Goal: Transaction & Acquisition: Register for event/course

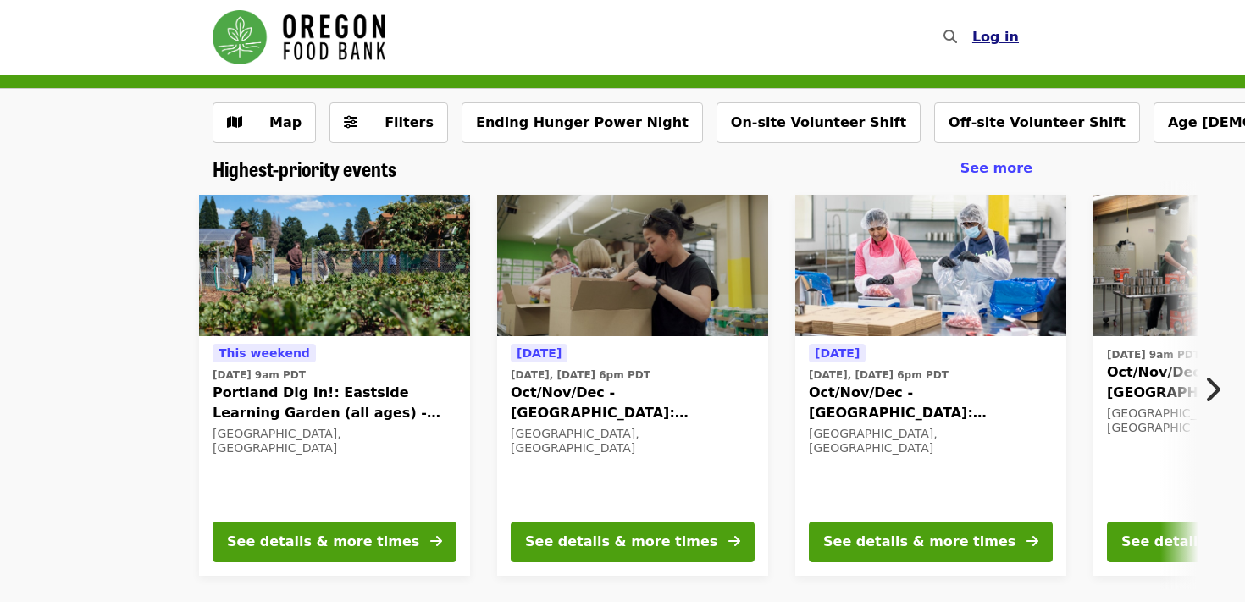
click at [1017, 34] on span "Log in" at bounding box center [996, 37] width 47 height 16
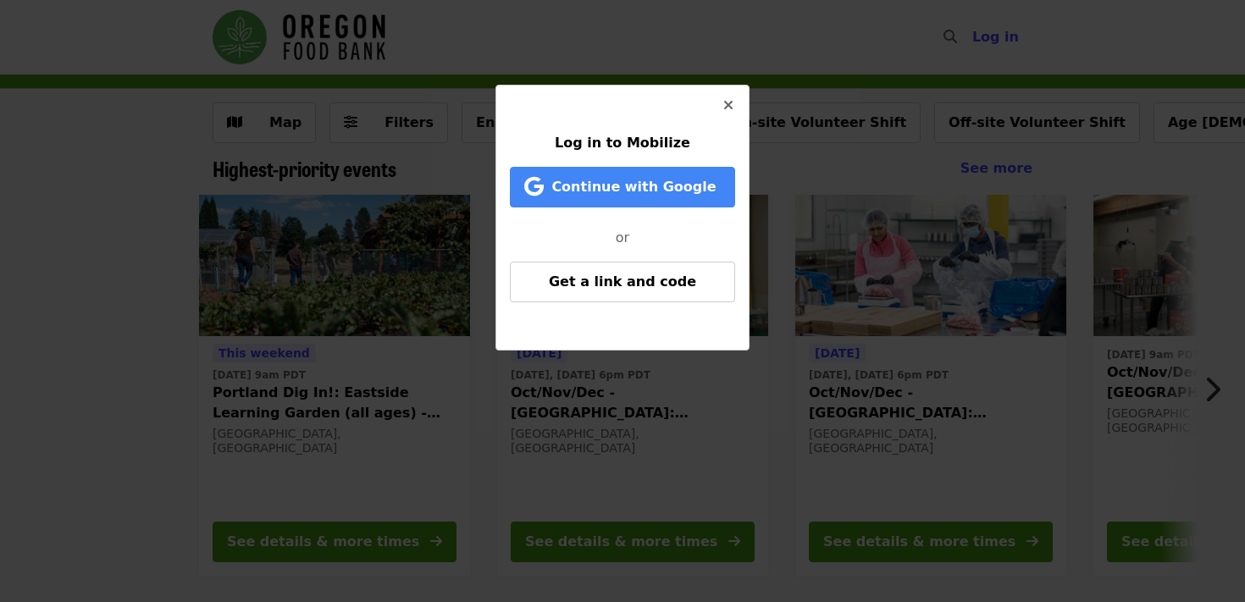
click at [726, 92] on button "Close" at bounding box center [728, 106] width 41 height 41
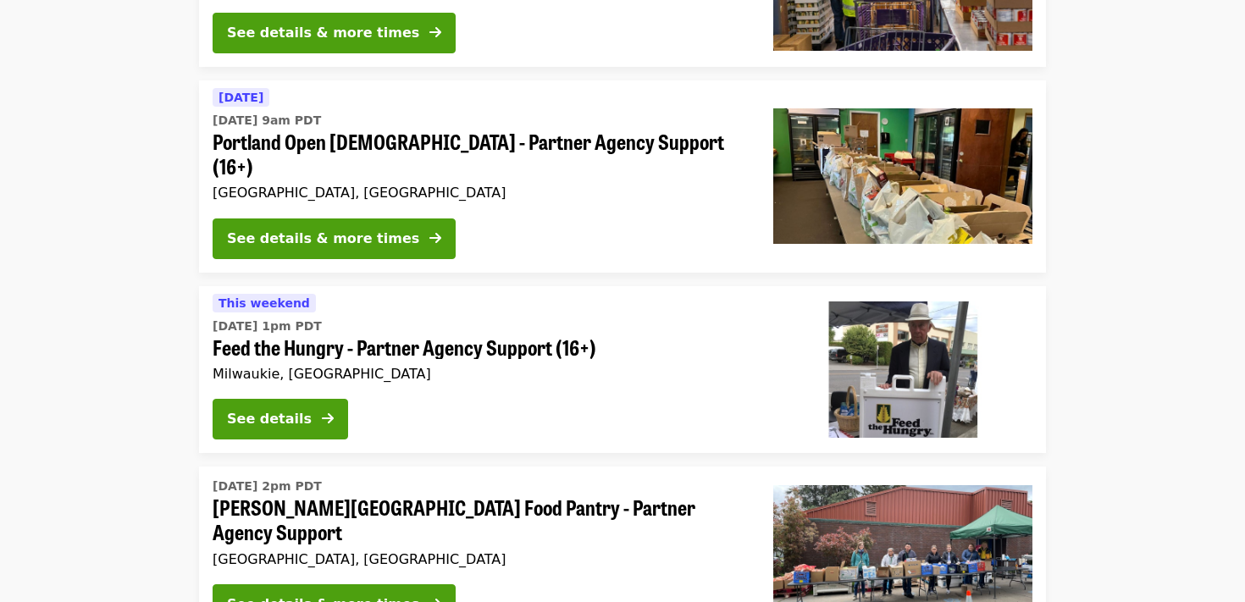
scroll to position [2981, 0]
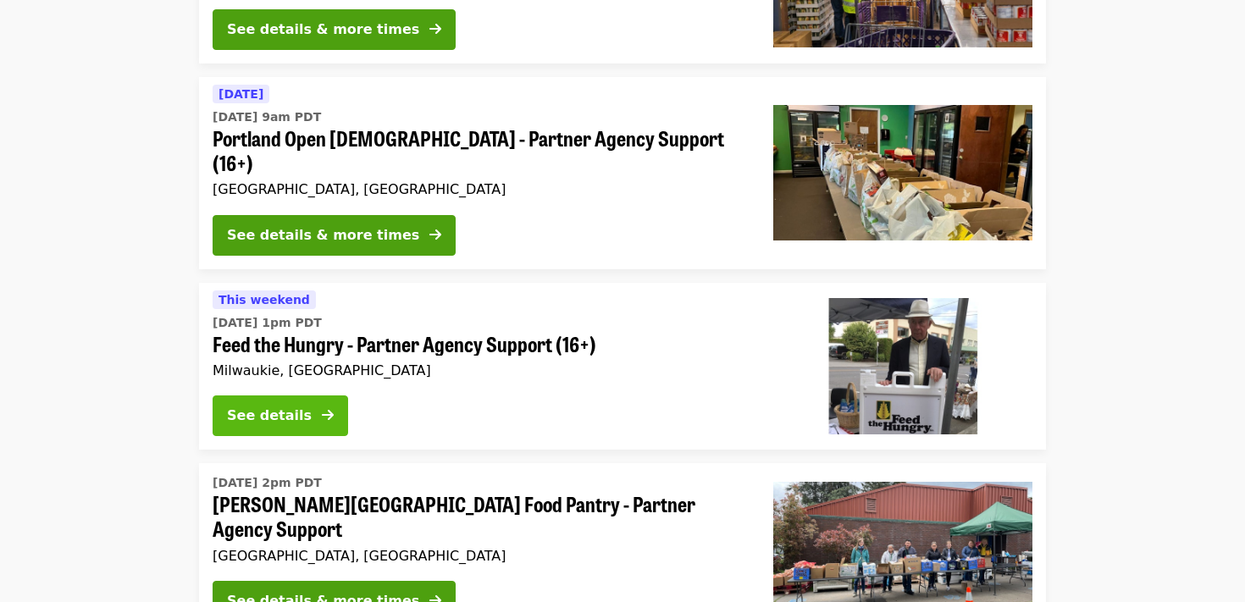
click at [268, 396] on button "See details" at bounding box center [281, 416] width 136 height 41
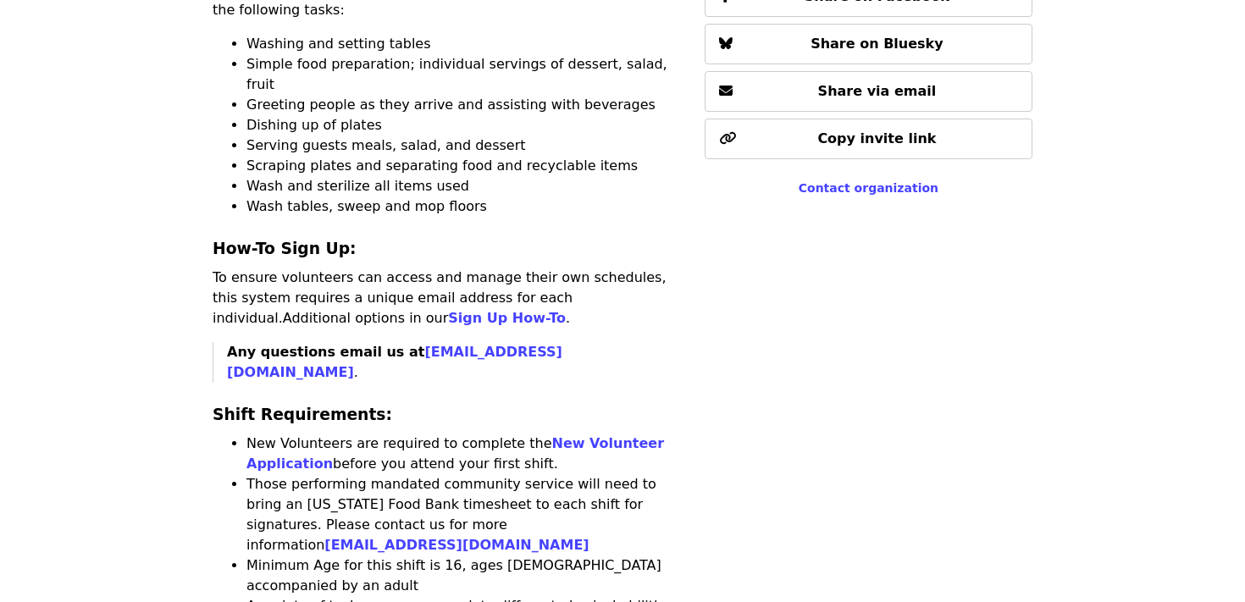
scroll to position [829, 0]
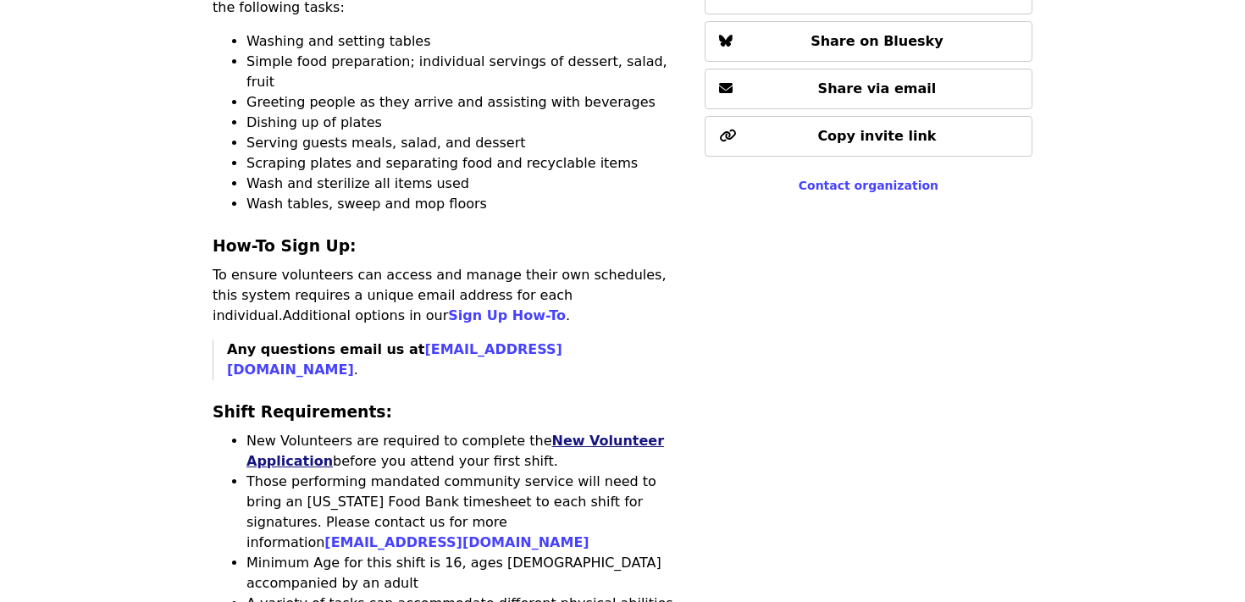
click at [575, 433] on link "New Volunteer Application" at bounding box center [456, 451] width 418 height 36
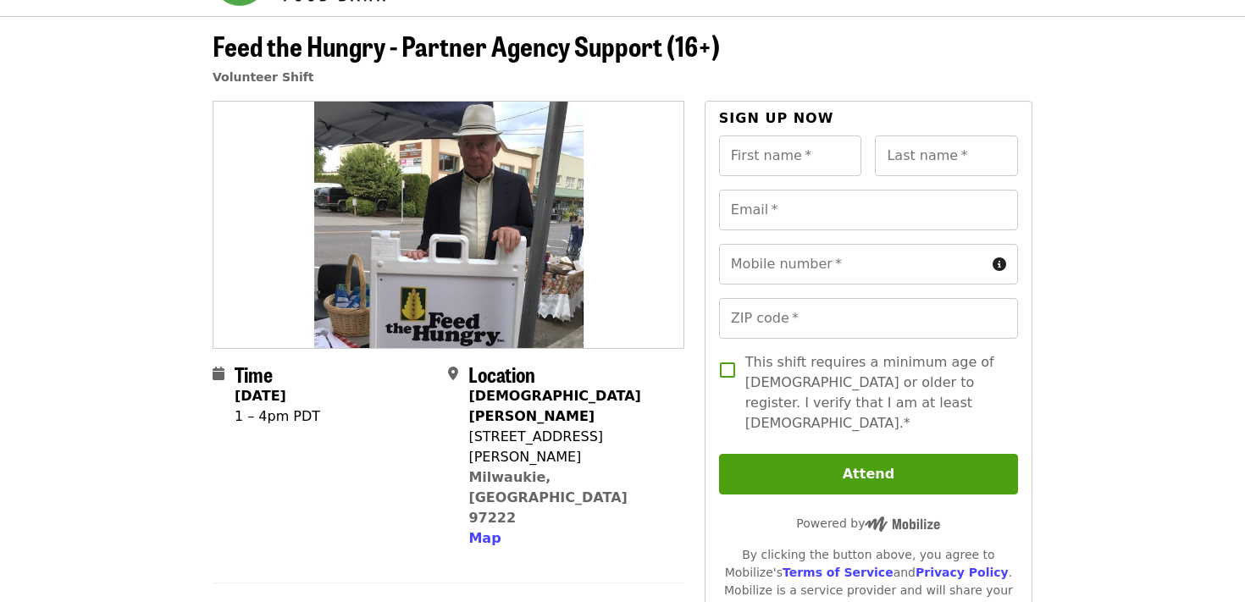
scroll to position [59, 0]
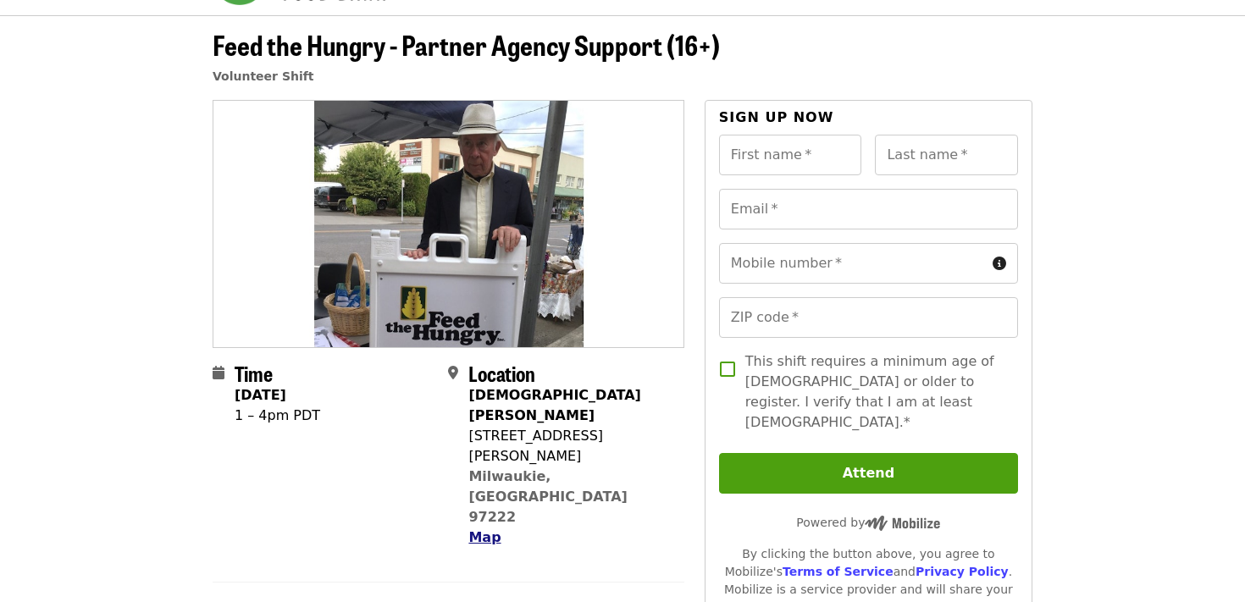
click at [491, 530] on span "Map" at bounding box center [485, 538] width 32 height 16
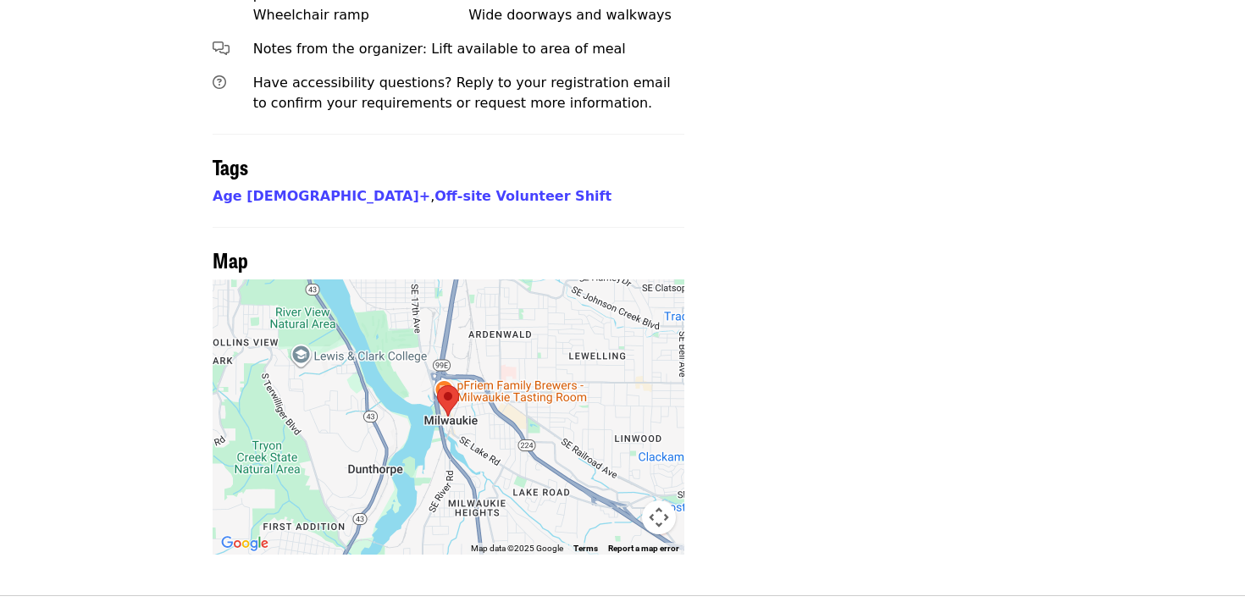
scroll to position [1612, 0]
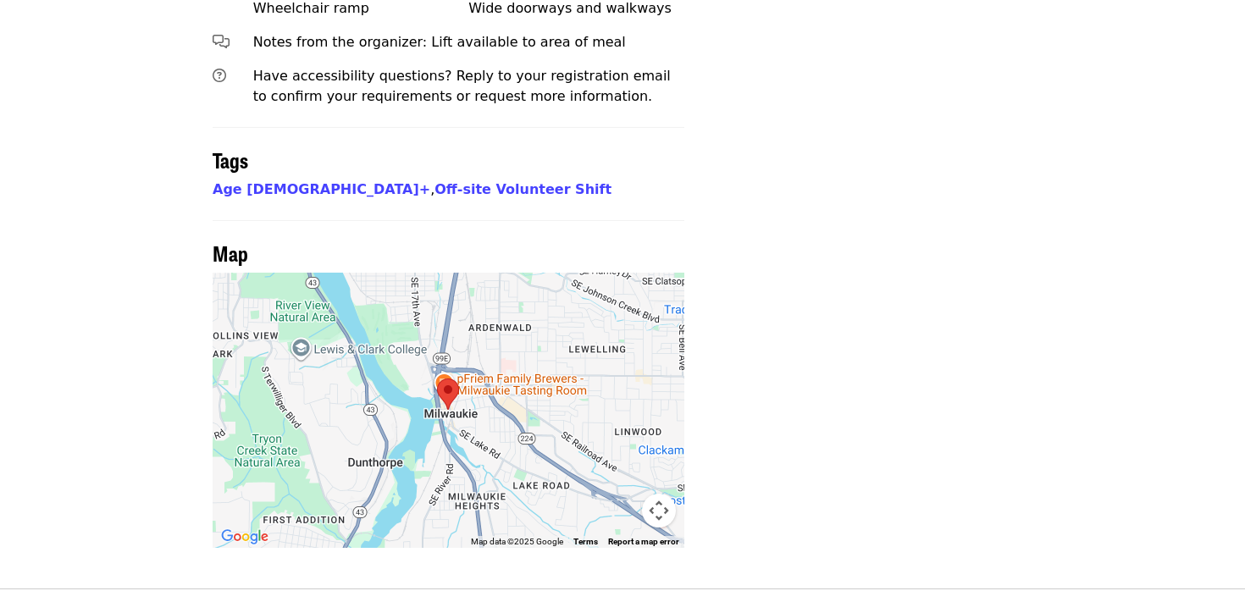
click at [462, 273] on div at bounding box center [449, 410] width 472 height 275
click at [437, 379] on img at bounding box center [448, 394] width 22 height 31
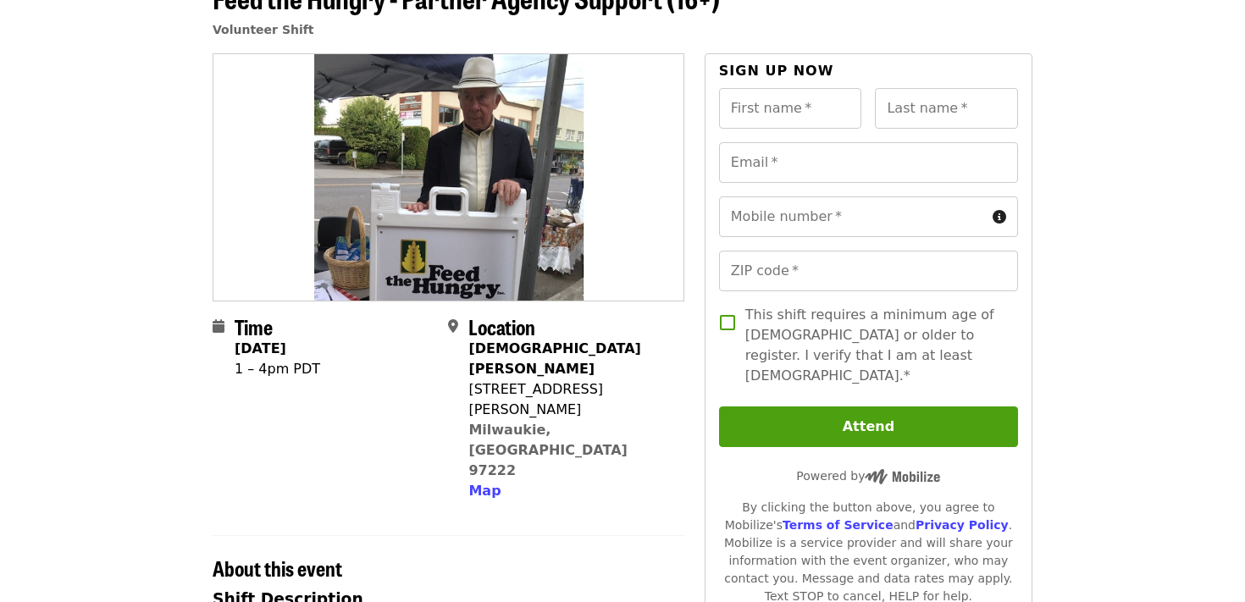
scroll to position [0, 0]
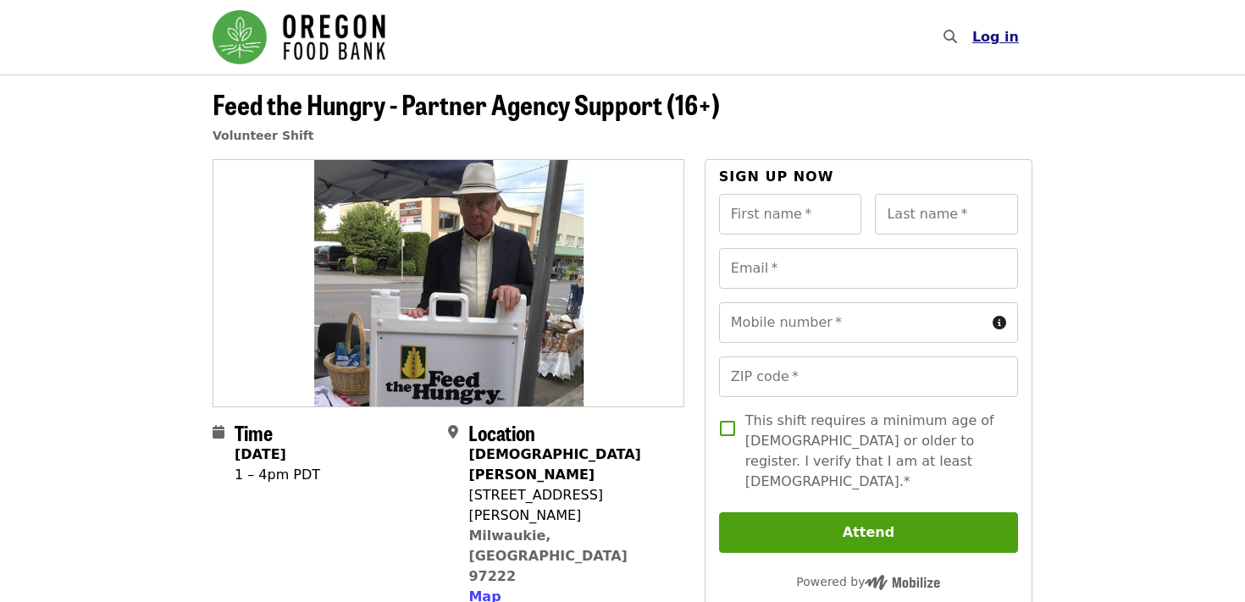
click at [994, 29] on span "Log in" at bounding box center [996, 37] width 47 height 16
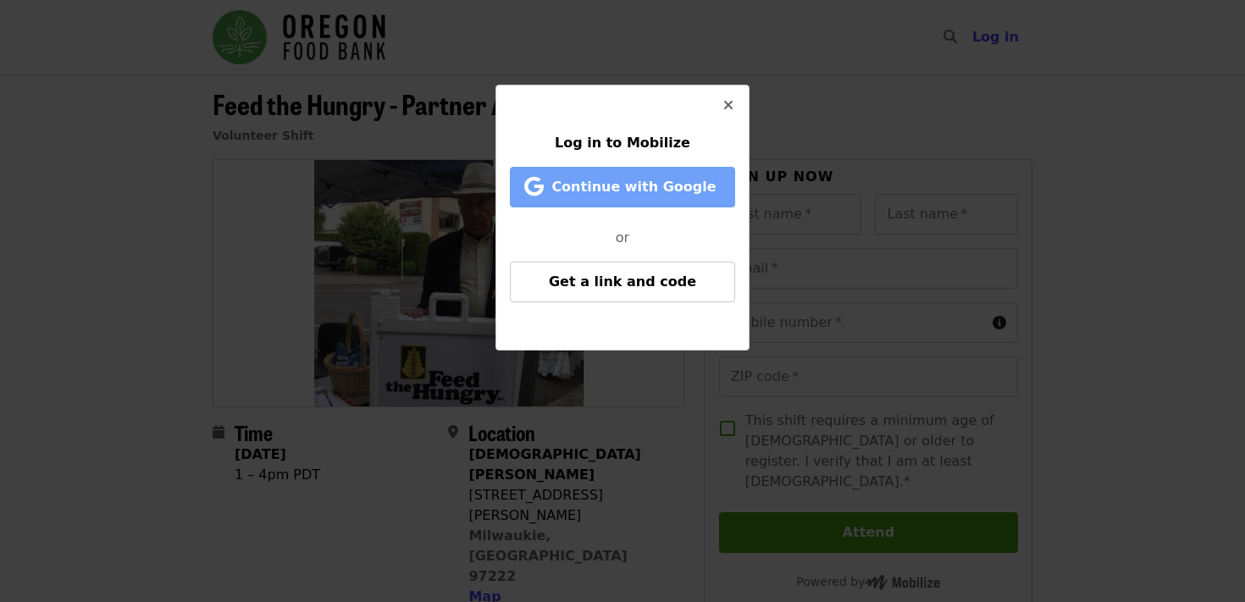
click at [578, 184] on span "Continue with Google" at bounding box center [634, 187] width 164 height 16
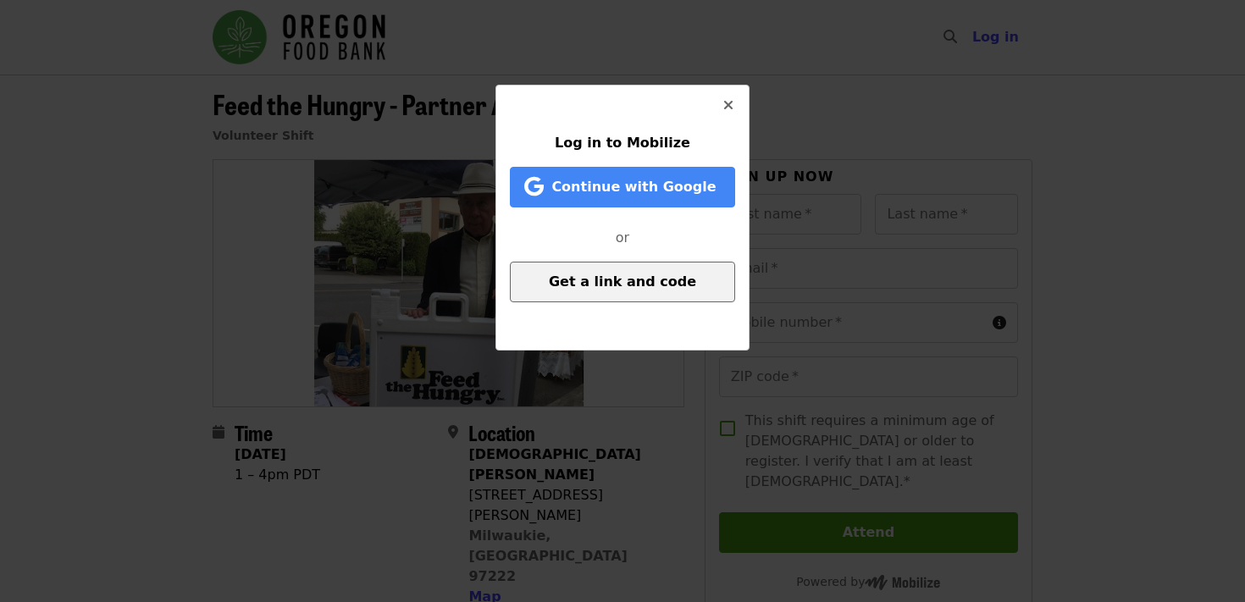
click at [646, 282] on span "Get a link and code" at bounding box center [622, 282] width 147 height 16
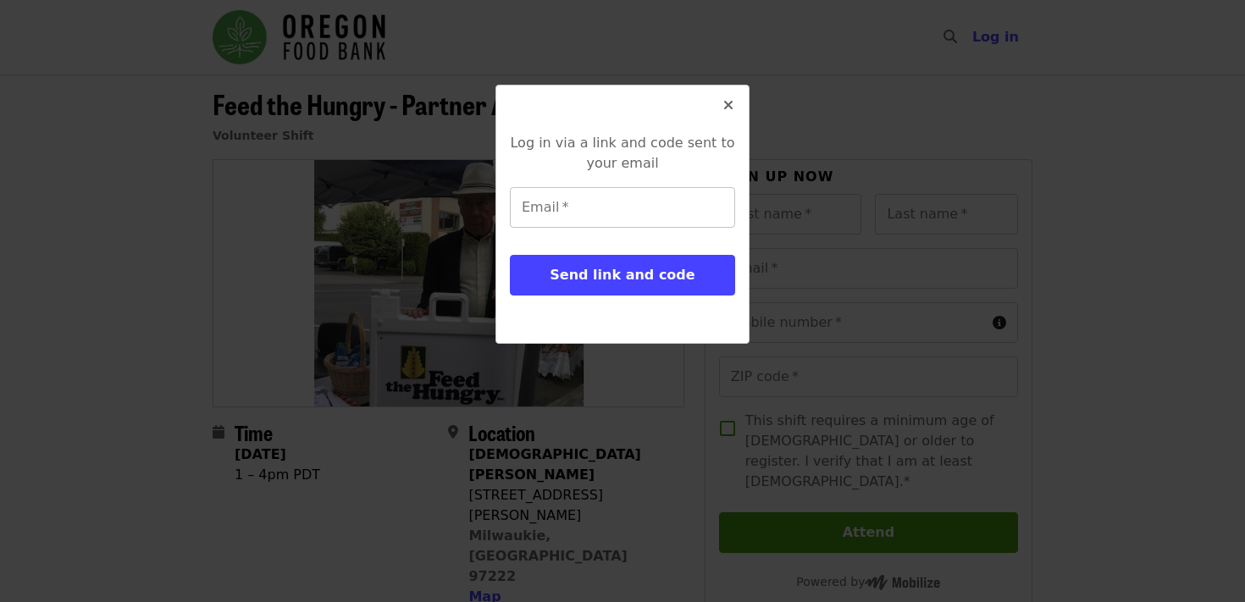
click at [611, 223] on input "Email   *" at bounding box center [622, 207] width 225 height 41
type input "**********"
click at [510, 255] on button "Send link and code" at bounding box center [622, 275] width 225 height 41
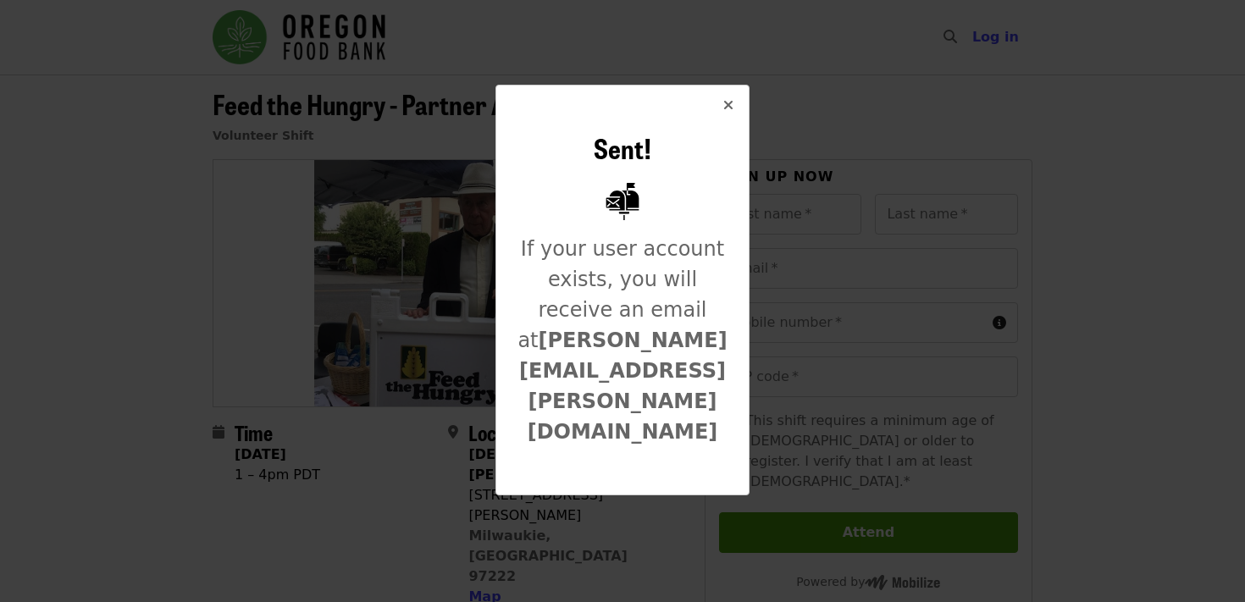
click at [728, 107] on icon "times icon" at bounding box center [729, 105] width 10 height 16
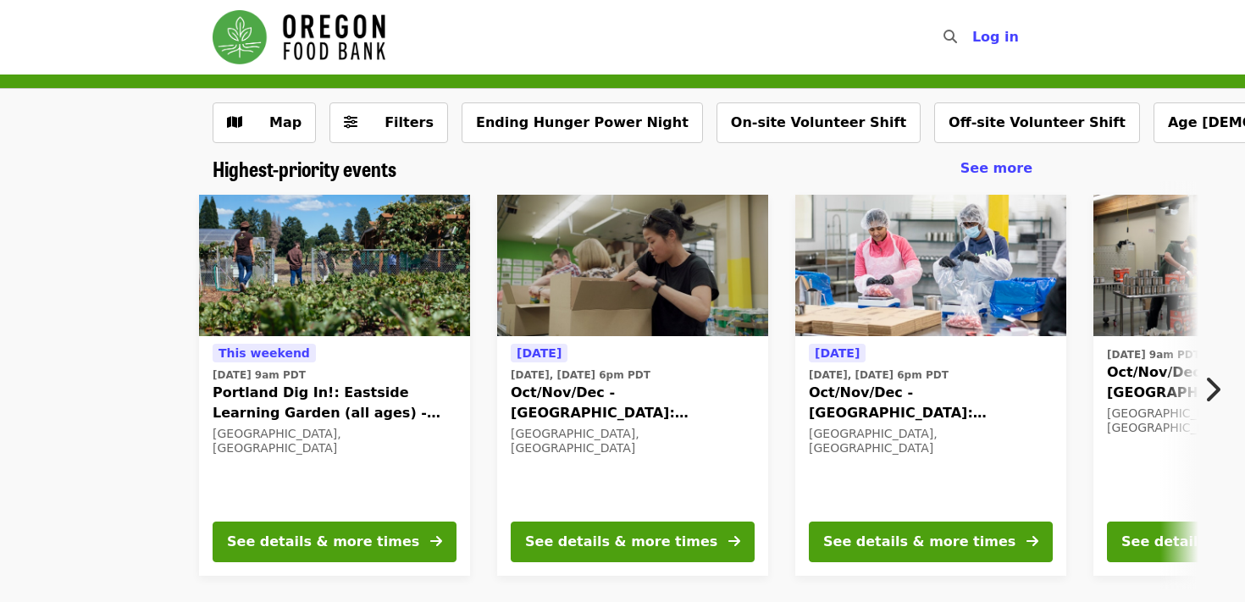
click at [610, 392] on span "Oct/Nov/Dec - [GEOGRAPHIC_DATA]: Repack/Sort (age [DEMOGRAPHIC_DATA]+)" at bounding box center [633, 403] width 244 height 41
